Goal: Transaction & Acquisition: Purchase product/service

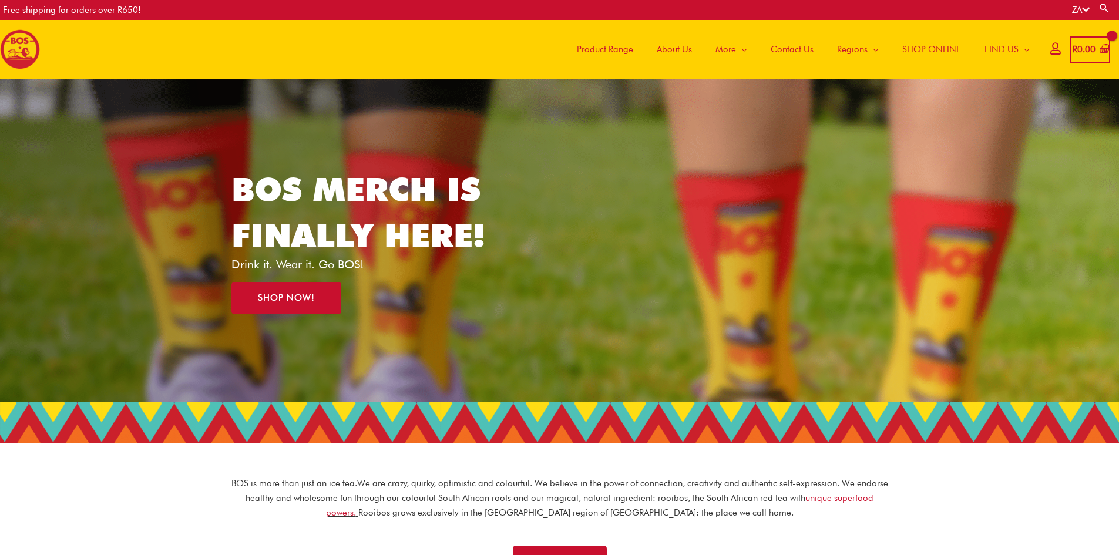
click at [917, 51] on span "SHOP ONLINE" at bounding box center [931, 49] width 59 height 35
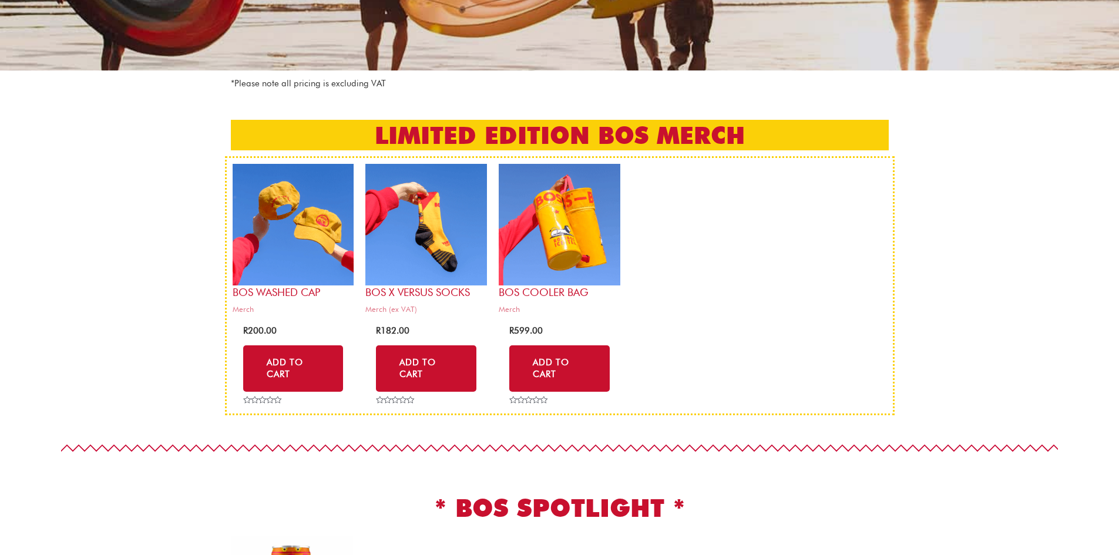
scroll to position [294, 0]
